Goal: Task Accomplishment & Management: Use online tool/utility

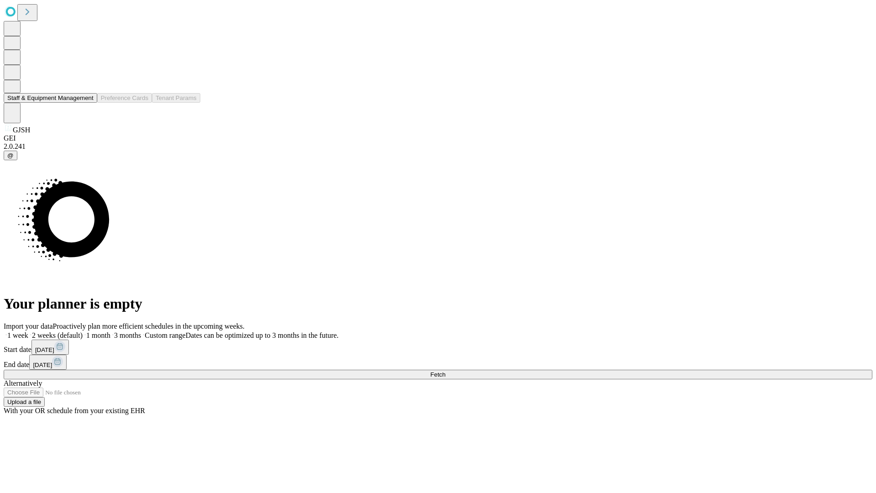
click at [87, 103] on button "Staff & Equipment Management" at bounding box center [51, 98] width 94 height 10
